Goal: Check status

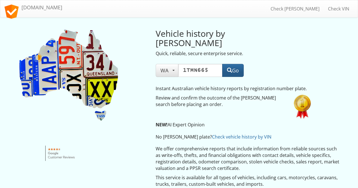
type input "1tmn665"
click at [239, 64] on button "Go" at bounding box center [232, 70] width 21 height 13
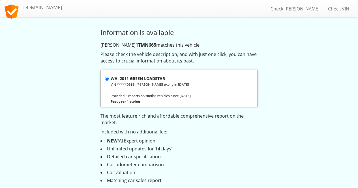
click at [77, 24] on div "Information is available [PERSON_NAME] 1TMN665 matches this vehicle. Please che…" at bounding box center [179, 45] width 331 height 44
